Goal: Find contact information: Find contact information

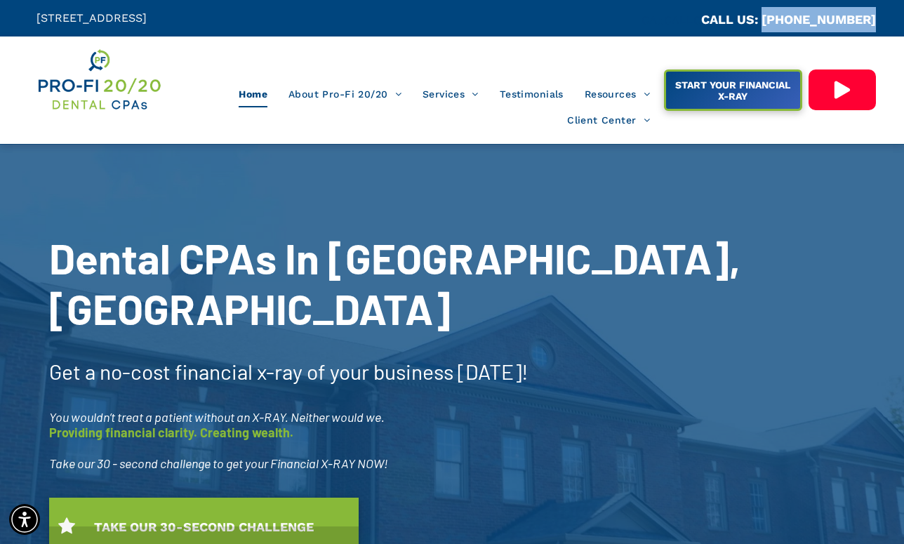
drag, startPoint x: 882, startPoint y: 20, endPoint x: 777, endPoint y: 22, distance: 104.6
click at [777, 22] on div "CA::CALLC CALL US: [PHONE_NUMBER]" at bounding box center [678, 18] width 452 height 36
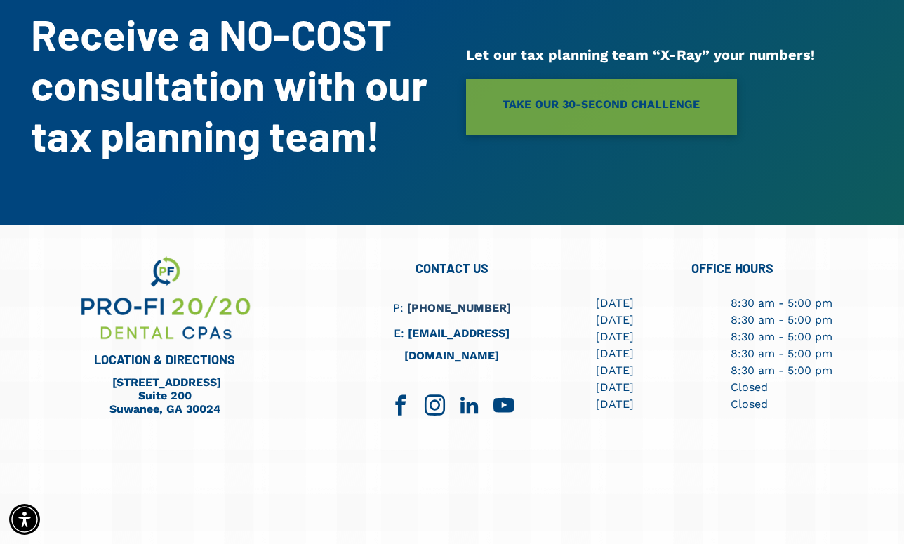
scroll to position [3876, 0]
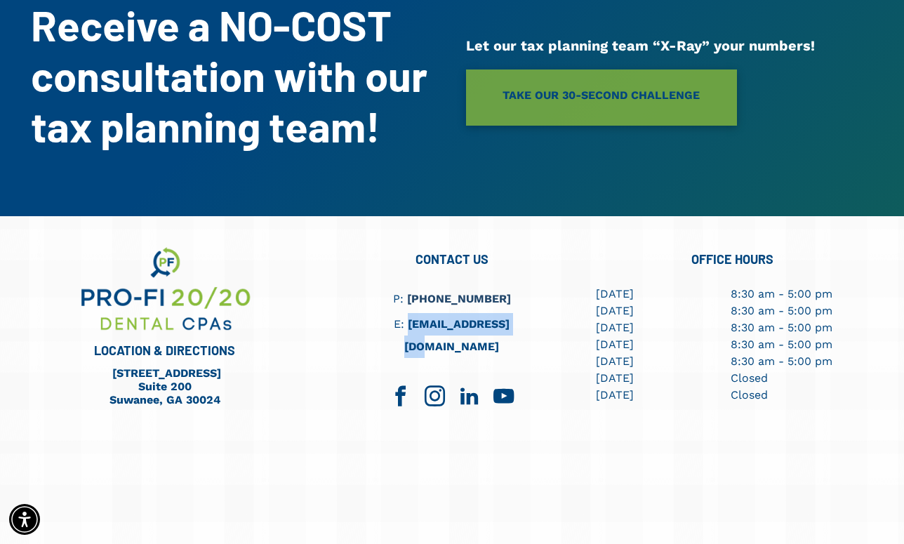
drag, startPoint x: 534, startPoint y: 241, endPoint x: 403, endPoint y: 245, distance: 130.6
click at [403, 313] on h6 "E: [EMAIL_ADDRESS][DOMAIN_NAME]" at bounding box center [452, 335] width 198 height 45
click at [511, 288] on h6 "P: [PHONE_NUMBER]" at bounding box center [451, 299] width 163 height 22
drag, startPoint x: 491, startPoint y: 213, endPoint x: 427, endPoint y: 211, distance: 63.9
click at [419, 244] on div "CONTACT US P: [PHONE_NUMBER] E: [EMAIL_ADDRESS][DOMAIN_NAME]" at bounding box center [452, 411] width 281 height 335
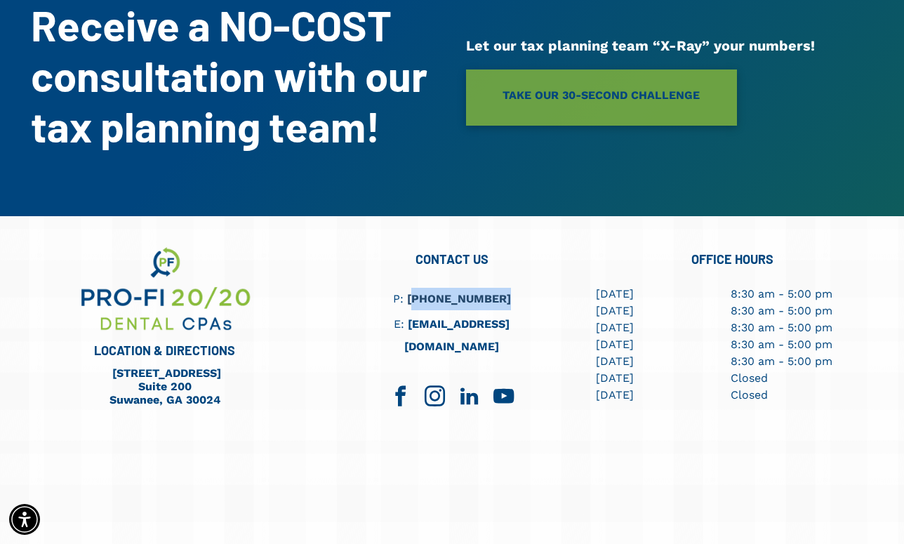
click at [530, 288] on h6 "P: [PHONE_NUMBER]" at bounding box center [451, 299] width 163 height 22
drag, startPoint x: 538, startPoint y: 218, endPoint x: 416, endPoint y: 218, distance: 121.4
click at [416, 244] on div "CONTACT US P: [PHONE_NUMBER] E: [EMAIL_ADDRESS][DOMAIN_NAME]" at bounding box center [452, 411] width 281 height 335
copy link "[PHONE_NUMBER]"
